Goal: Information Seeking & Learning: Learn about a topic

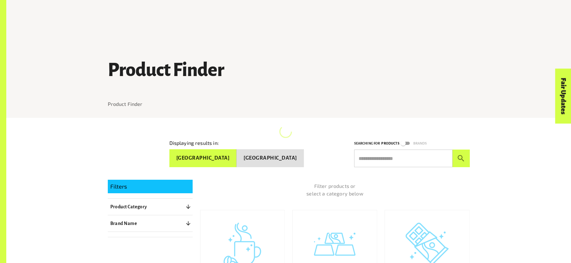
scroll to position [76, 0]
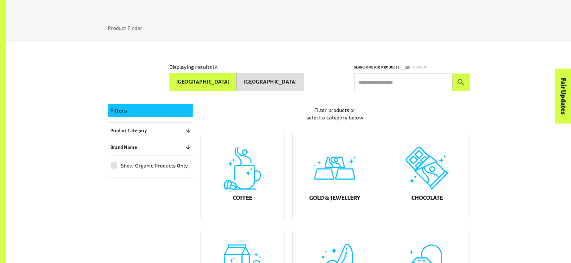
click at [278, 81] on button "[GEOGRAPHIC_DATA]" at bounding box center [270, 82] width 67 height 18
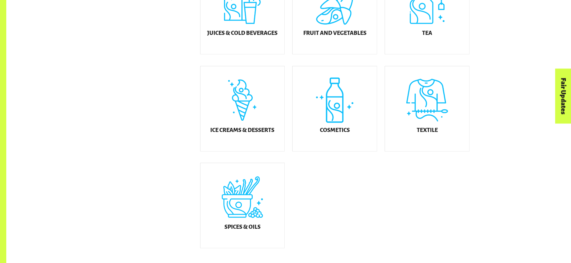
scroll to position [349, 0]
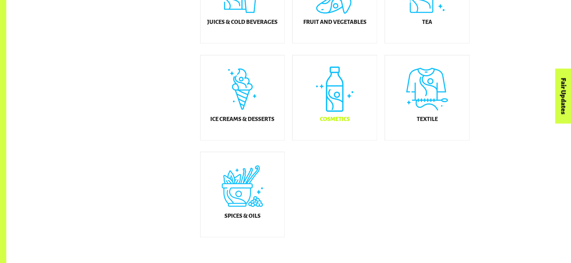
click at [335, 112] on div "Cosmetics" at bounding box center [335, 97] width 84 height 85
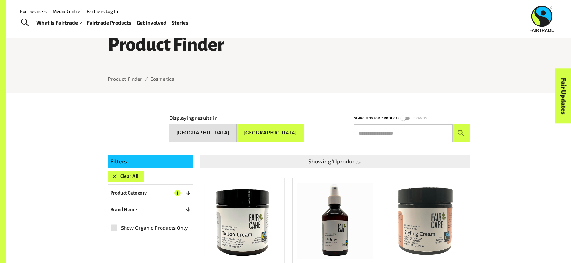
scroll to position [19, 0]
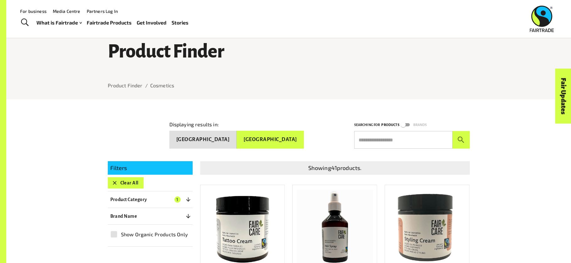
click at [377, 140] on input "text" at bounding box center [403, 140] width 98 height 18
click at [453, 131] on button "submit" at bounding box center [461, 140] width 17 height 18
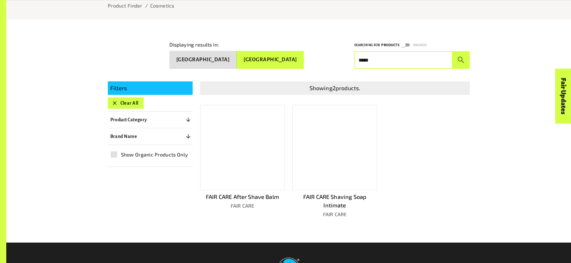
scroll to position [99, 0]
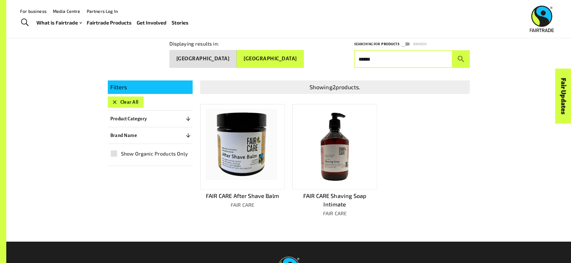
type input "*****"
click at [232, 57] on button "[GEOGRAPHIC_DATA]" at bounding box center [203, 59] width 68 height 18
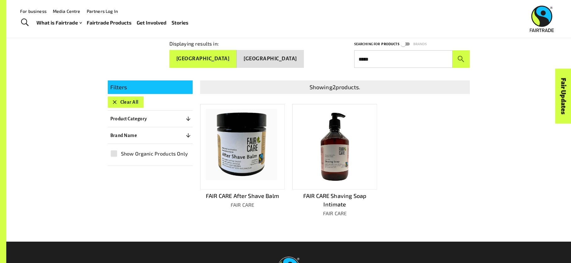
click at [232, 57] on button "[GEOGRAPHIC_DATA]" at bounding box center [203, 59] width 68 height 18
click at [272, 56] on button "[GEOGRAPHIC_DATA]" at bounding box center [270, 59] width 67 height 18
